Goal: Information Seeking & Learning: Learn about a topic

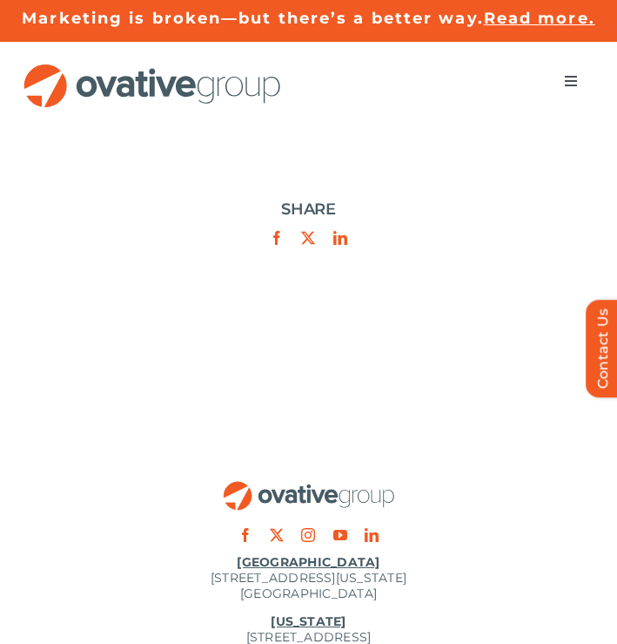
click at [580, 74] on button "Toggle Navigation" at bounding box center [571, 81] width 49 height 35
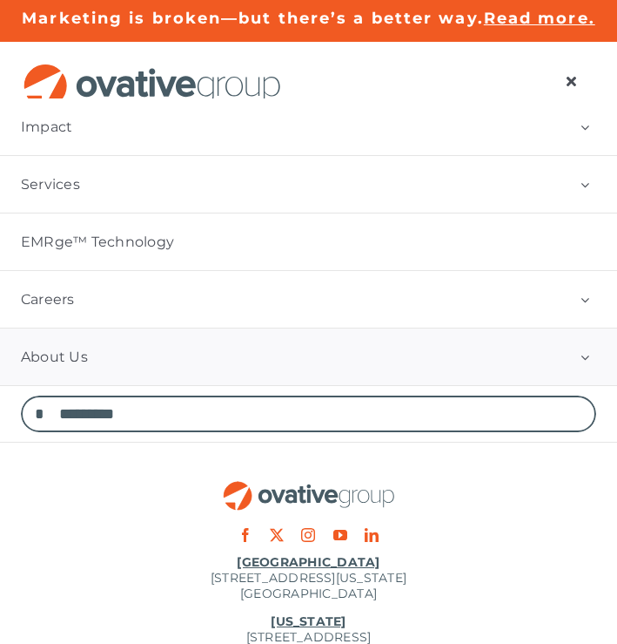
click at [165, 357] on link "About Us" at bounding box center [308, 356] width 617 height 57
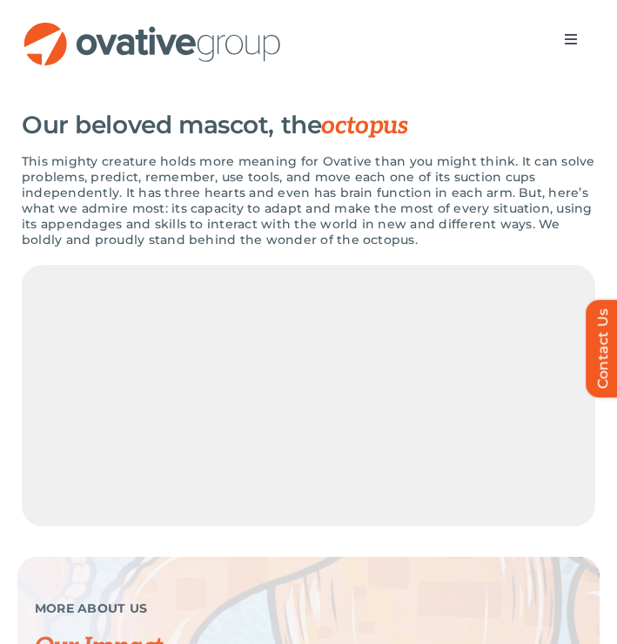
scroll to position [3043, 0]
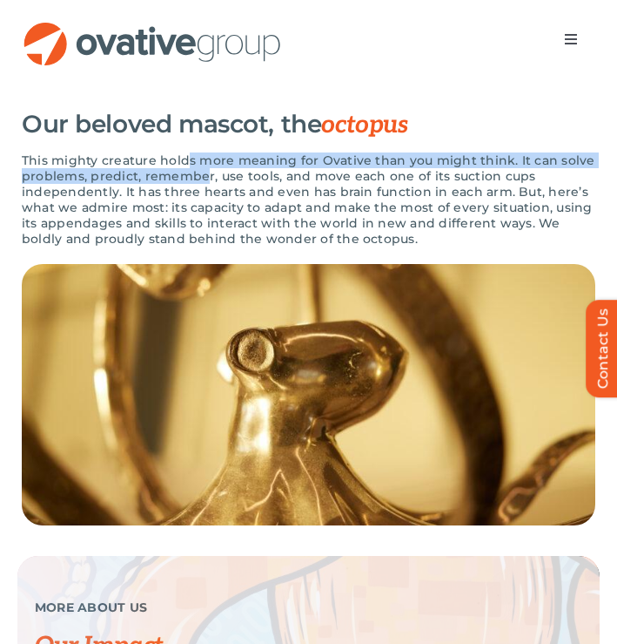
drag, startPoint x: 187, startPoint y: 180, endPoint x: 203, endPoint y: 204, distance: 28.3
click at [203, 204] on p "This mighty creature holds more meaning for Ovative than you might think. It ca…" at bounding box center [309, 199] width 574 height 94
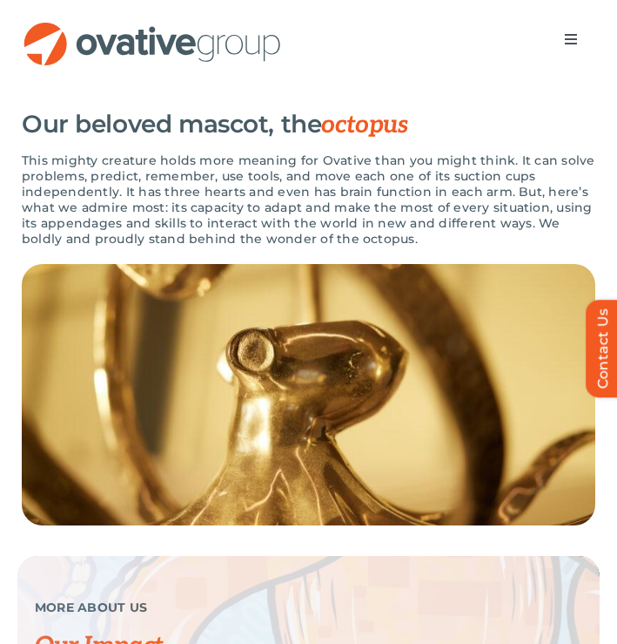
click at [203, 205] on p "This mighty creature holds more meaning for Ovative than you might think. It ca…" at bounding box center [309, 199] width 574 height 94
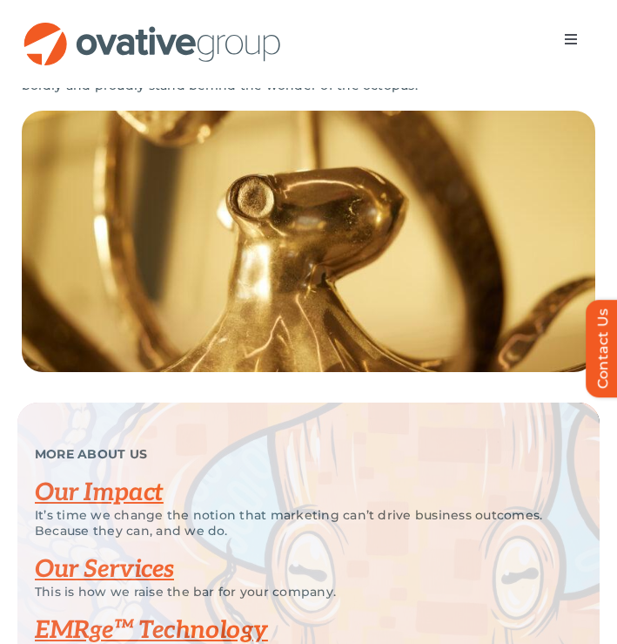
scroll to position [3009, 0]
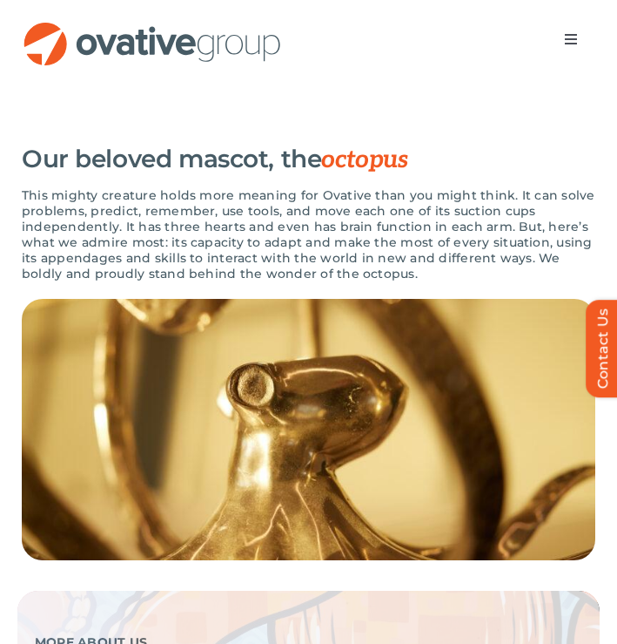
click at [51, 232] on p "This mighty creature holds more meaning for Ovative than you might think. It ca…" at bounding box center [309, 234] width 574 height 94
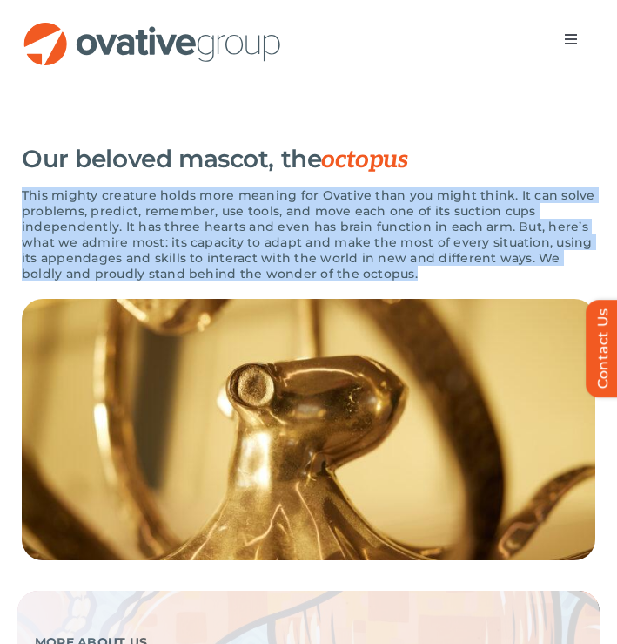
drag, startPoint x: 22, startPoint y: 212, endPoint x: 432, endPoint y: 312, distance: 422.0
click at [432, 299] on div "This mighty creature holds more meaning for Ovative than you might think. It ca…" at bounding box center [309, 242] width 574 height 111
copy p "This mighty creature holds more meaning for Ovative than you might think. It ca…"
